Goal: Find specific page/section: Find specific page/section

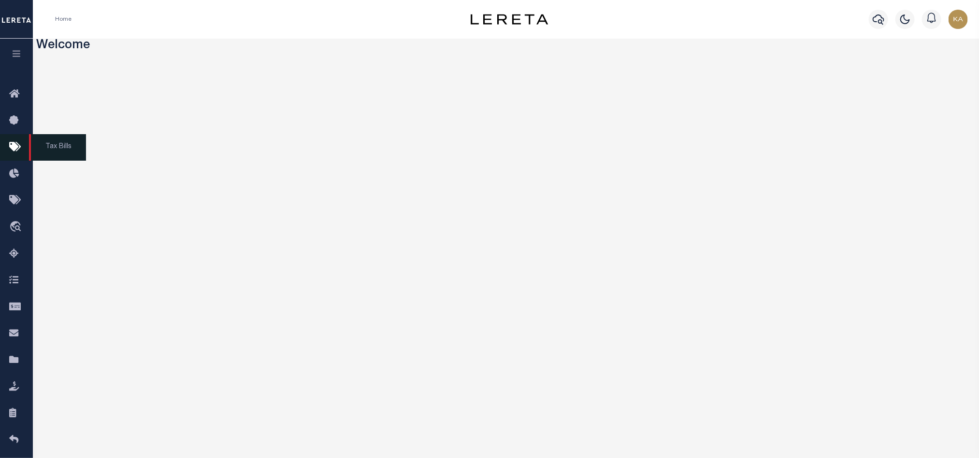
click at [3, 145] on link "Tax Bills" at bounding box center [16, 147] width 33 height 27
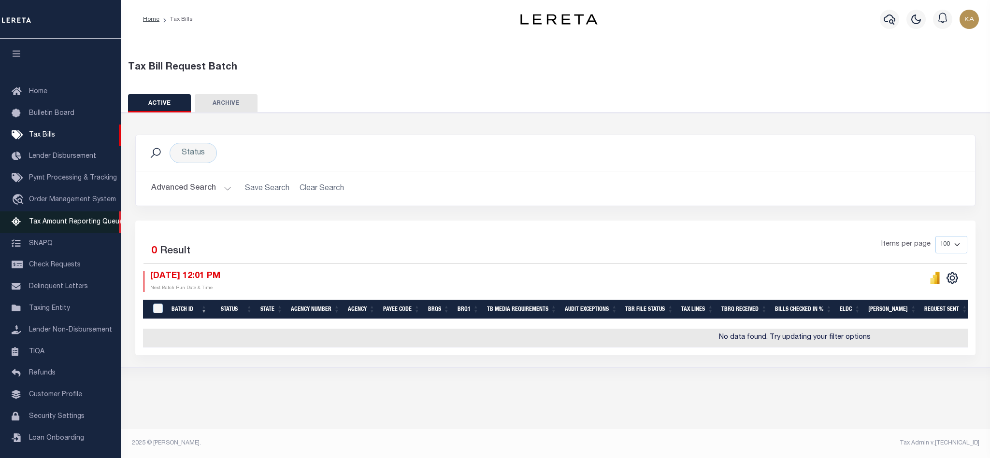
click at [46, 226] on span "Tax Amount Reporting Queue" at bounding box center [76, 222] width 94 height 7
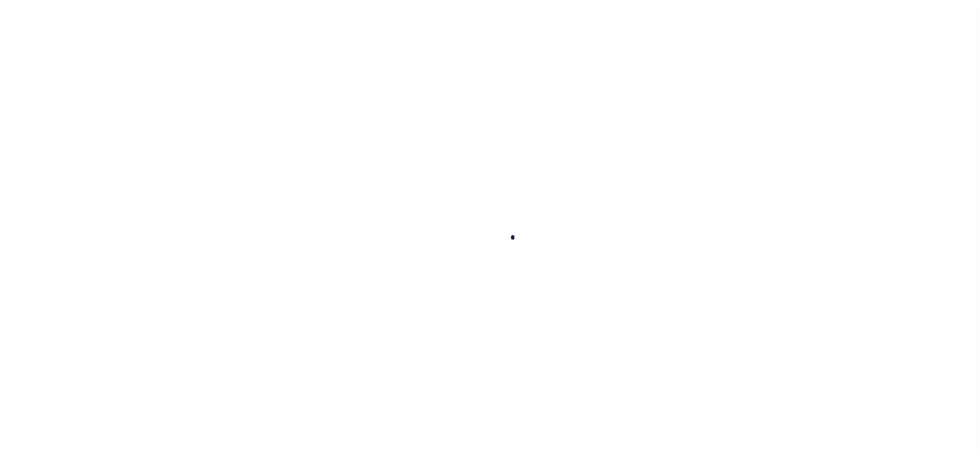
select select "100"
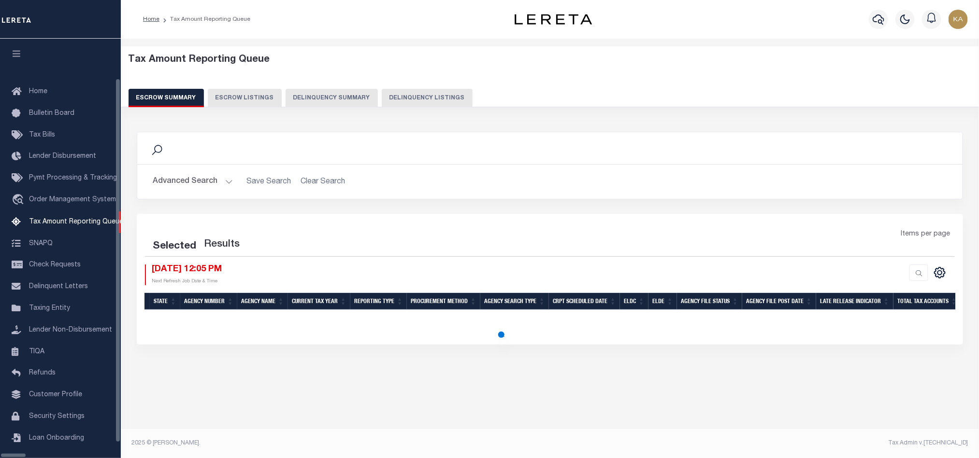
select select "100"
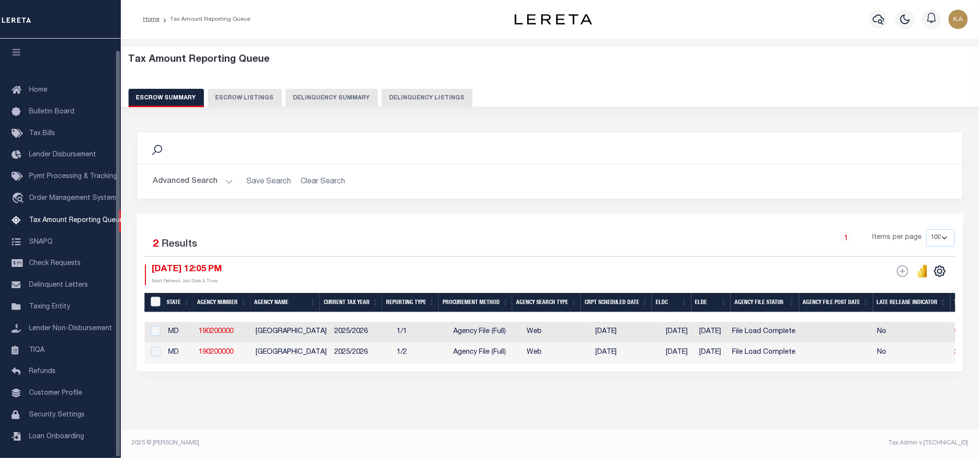
scroll to position [12, 0]
